Goal: Information Seeking & Learning: Find specific fact

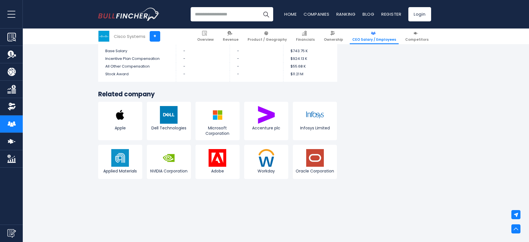
scroll to position [2223, 0]
click at [322, 106] on img at bounding box center [315, 115] width 18 height 18
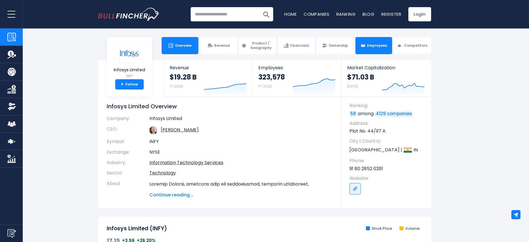
click at [366, 43] on link "Employees" at bounding box center [374, 45] width 37 height 17
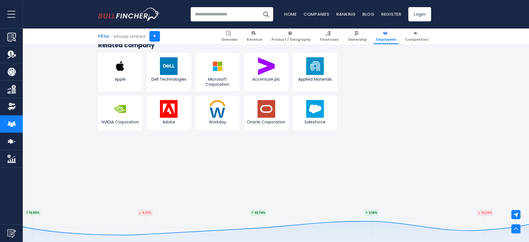
scroll to position [865, 0]
